Goal: Task Accomplishment & Management: Manage account settings

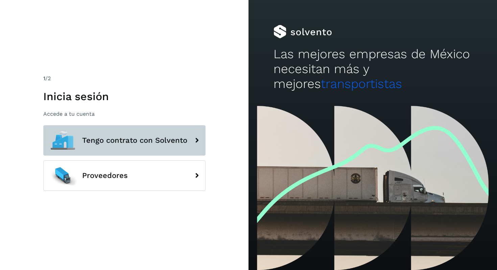
click at [149, 143] on span "Tengo contrato con Solvento" at bounding box center [134, 140] width 105 height 8
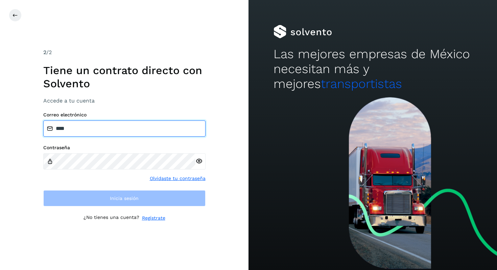
click at [101, 128] on input "****" at bounding box center [124, 128] width 162 height 16
type input "**********"
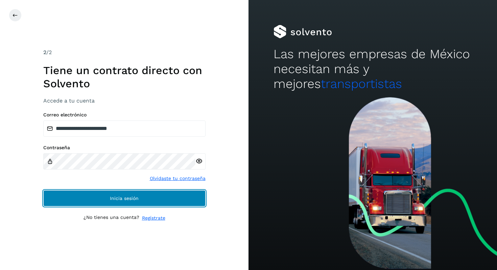
click at [120, 202] on button "Inicia sesión" at bounding box center [124, 198] width 162 height 16
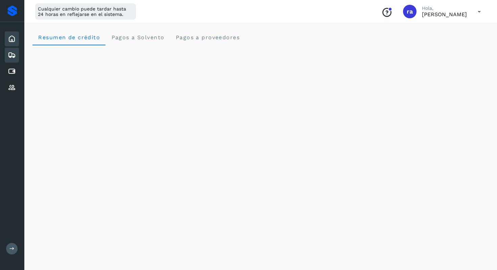
click at [11, 57] on icon at bounding box center [12, 55] width 8 height 8
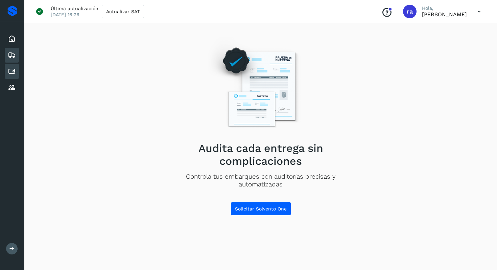
click at [12, 75] on icon at bounding box center [12, 71] width 8 height 8
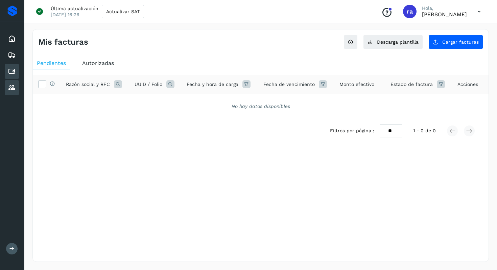
click at [13, 89] on icon at bounding box center [12, 87] width 8 height 8
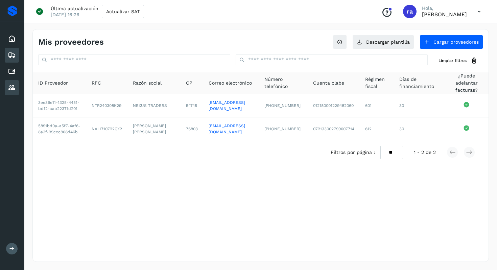
click at [10, 60] on div "Embarques" at bounding box center [12, 55] width 14 height 15
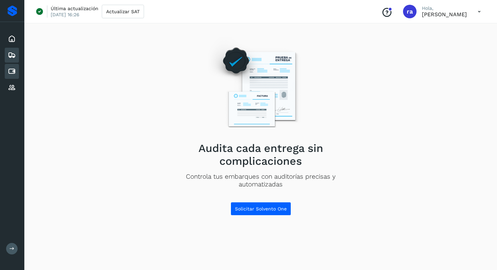
click at [10, 76] on div "Cuentas por pagar" at bounding box center [12, 71] width 14 height 15
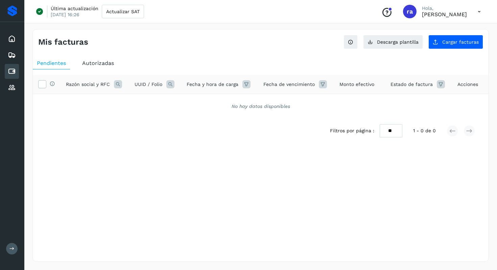
click at [87, 63] on span "Autorizadas" at bounding box center [98, 63] width 32 height 6
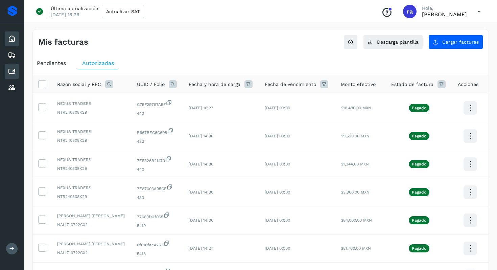
click at [9, 40] on icon at bounding box center [12, 39] width 8 height 8
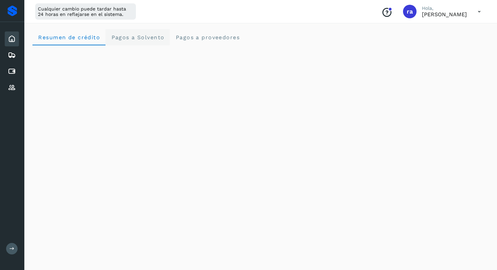
click at [139, 43] on Solvento "Pagos a Solvento" at bounding box center [137, 37] width 64 height 16
click at [217, 39] on span "Pagos a proveedores" at bounding box center [207, 37] width 65 height 6
click at [80, 38] on span "Resumen de crédito" at bounding box center [69, 37] width 62 height 6
click at [10, 58] on icon at bounding box center [12, 55] width 8 height 8
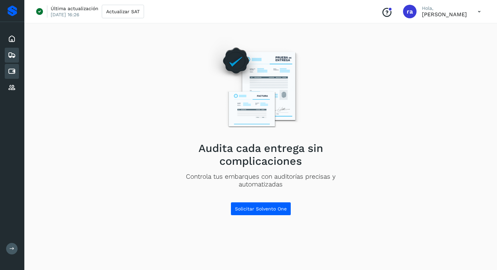
click at [12, 74] on icon at bounding box center [12, 71] width 8 height 8
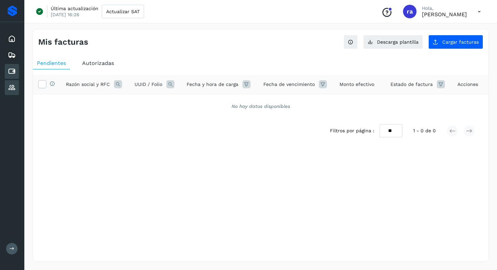
click at [10, 90] on icon at bounding box center [12, 87] width 8 height 8
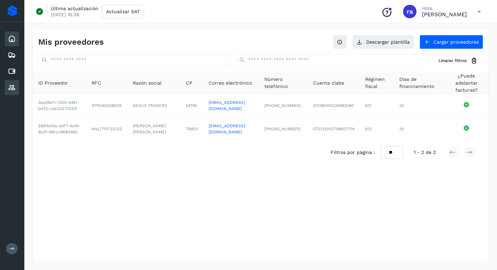
click at [9, 36] on icon at bounding box center [12, 39] width 8 height 8
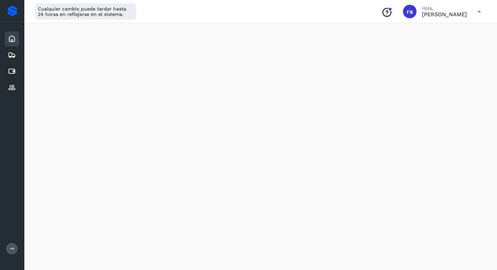
scroll to position [88, 0]
click at [14, 53] on icon at bounding box center [12, 55] width 8 height 8
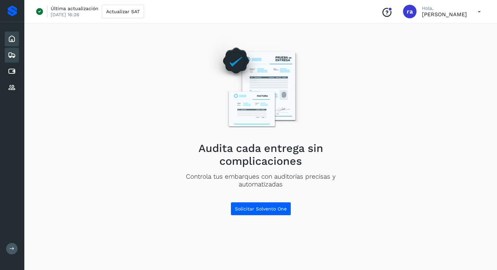
click at [17, 41] on div "Inicio" at bounding box center [12, 38] width 14 height 15
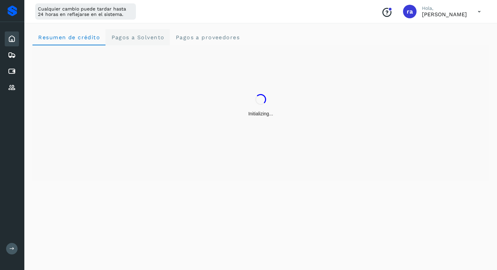
click at [155, 38] on span "Pagos a Solvento" at bounding box center [137, 37] width 53 height 6
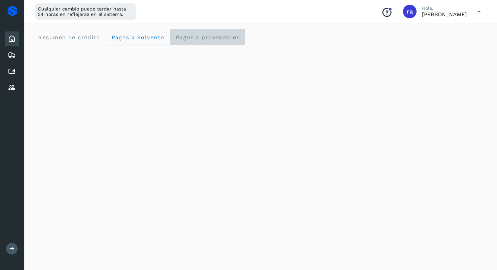
click at [191, 35] on span "Pagos a proveedores" at bounding box center [207, 37] width 65 height 6
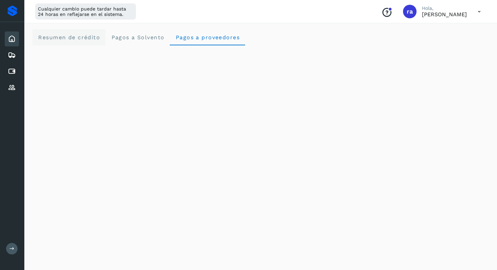
click at [75, 34] on span "Resumen de crédito" at bounding box center [69, 37] width 62 height 6
